Goal: Task Accomplishment & Management: Complete application form

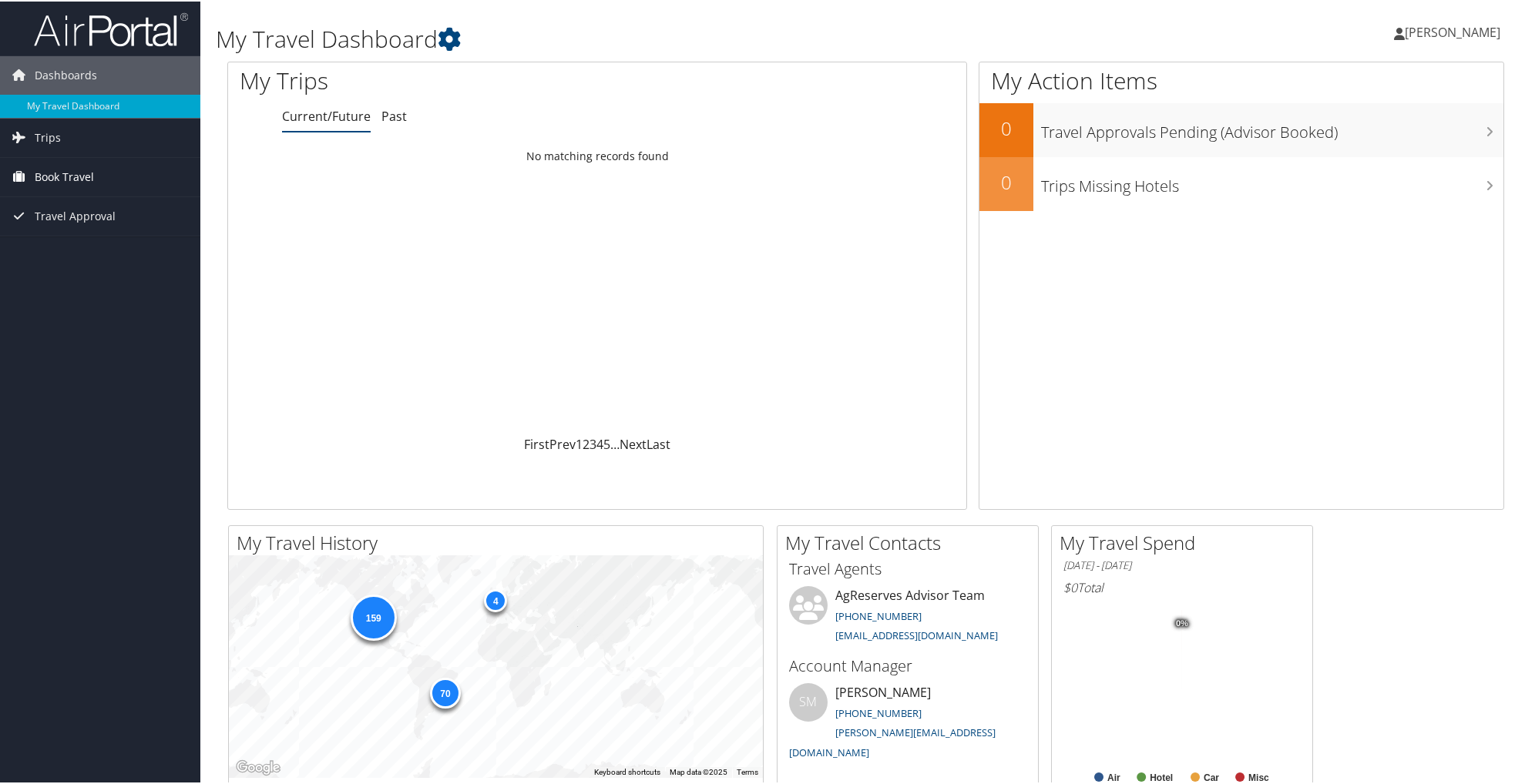
click at [75, 180] on span "Book Travel" at bounding box center [64, 175] width 60 height 39
click at [72, 253] on link "Book/Manage Online Trips" at bounding box center [99, 253] width 200 height 23
click at [51, 137] on span "Trips" at bounding box center [48, 136] width 27 height 39
click at [72, 247] on span "Book Travel" at bounding box center [64, 244] width 60 height 39
click at [74, 359] on span "Travel Approval" at bounding box center [75, 353] width 81 height 39
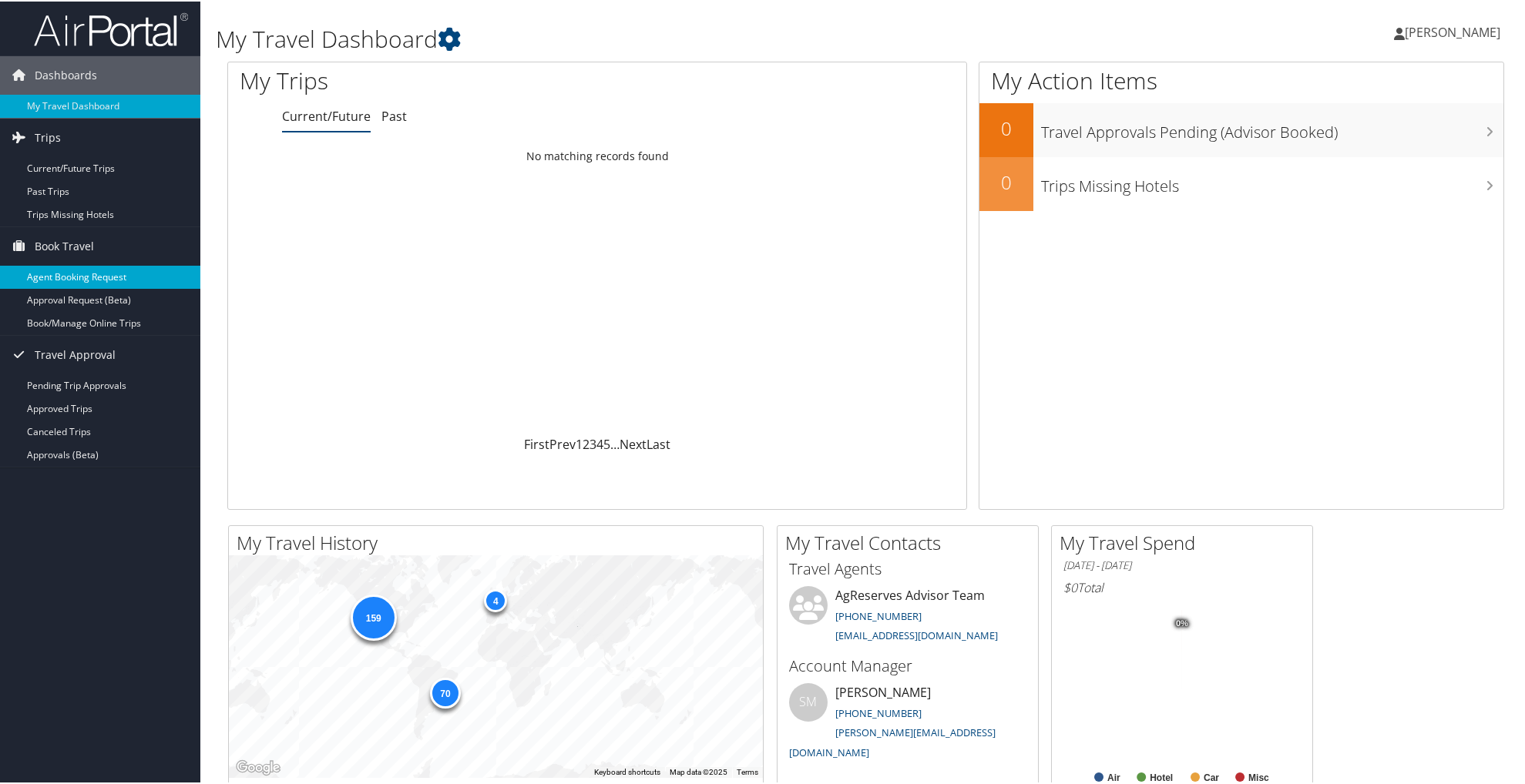
click at [93, 269] on link "Agent Booking Request" at bounding box center [99, 276] width 200 height 23
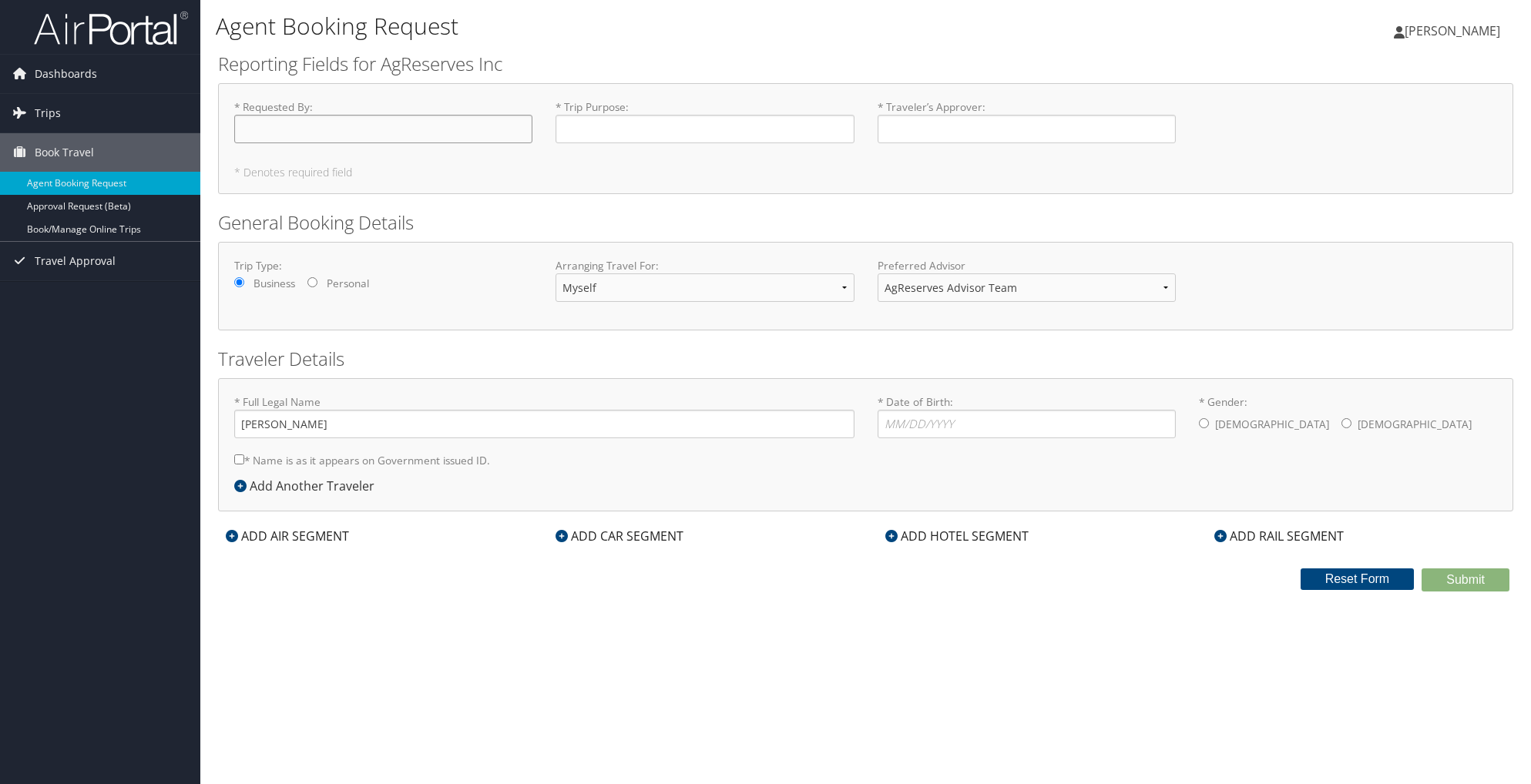
click at [405, 127] on input "* Requested By : Required" at bounding box center [383, 129] width 298 height 28
click at [762, 35] on h1 "Agent Booking Request" at bounding box center [649, 27] width 867 height 32
click at [207, 411] on div "Agent Booking Request [PERSON_NAME] [PERSON_NAME] My Settings Travel Agency Con…" at bounding box center [865, 392] width 1331 height 784
click at [207, 406] on div "Agent Booking Request [PERSON_NAME] [PERSON_NAME] My Settings Travel Agency Con…" at bounding box center [865, 392] width 1331 height 784
click at [207, 407] on div "Agent Booking Request [PERSON_NAME] [PERSON_NAME] My Settings Travel Agency Con…" at bounding box center [865, 392] width 1331 height 784
